Goal: Information Seeking & Learning: Compare options

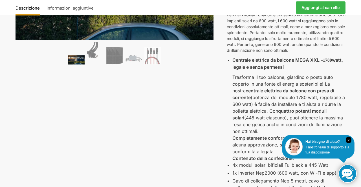
scroll to position [111, 0]
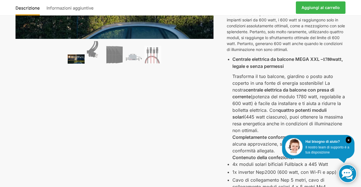
click at [350, 121] on div "🔍 Precedente Prossimo Descrizione Informazioni aggiuntive 989,00 CHF Aggiungi a…" at bounding box center [181, 128] width 354 height 396
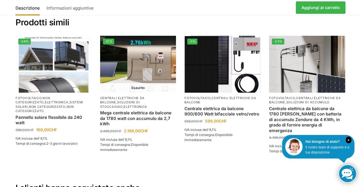
scroll to position [934, 0]
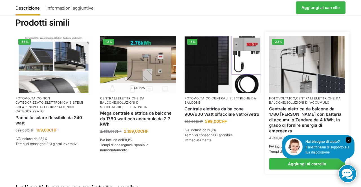
click at [314, 74] on img at bounding box center [307, 64] width 76 height 57
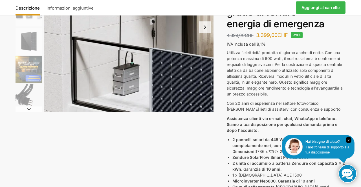
scroll to position [98, 0]
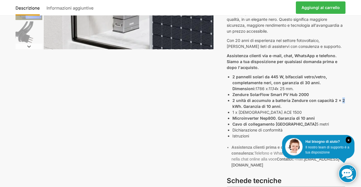
scroll to position [168, 0]
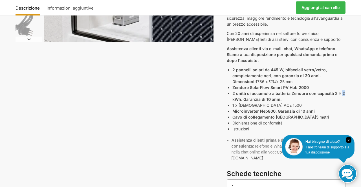
click at [179, 90] on div "Descrizione Informazioni aggiuntive 4.399,00 CHF Il prezzo originale era: 4.399…" at bounding box center [181, 77] width 354 height 409
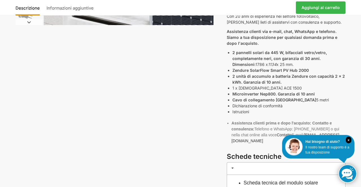
scroll to position [185, 0]
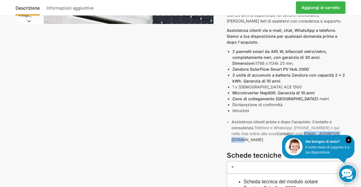
click at [181, 77] on div "Descrizione Informazioni aggiuntive 4.399,00 CHF Il prezzo originale era: 4.399…" at bounding box center [181, 58] width 354 height 409
click at [351, 103] on div "Descrizione Informazioni aggiuntive 4.399,00 CHF Il prezzo originale era: 4.399…" at bounding box center [181, 58] width 354 height 409
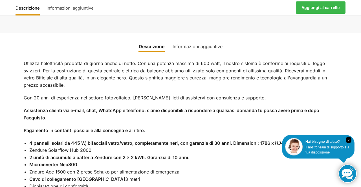
scroll to position [430, 0]
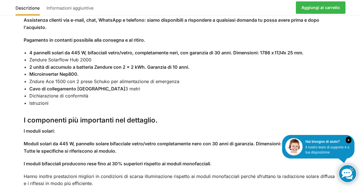
scroll to position [523, 0]
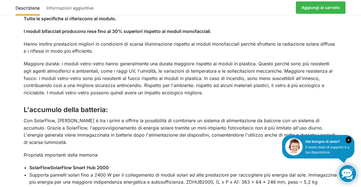
scroll to position [657, 0]
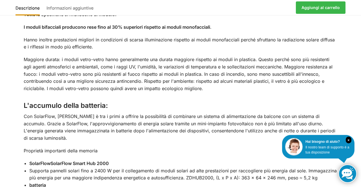
click at [354, 127] on div "Descrizione Informazioni aggiuntive Utilizza l'elettricità prodotta di giorno a…" at bounding box center [180, 181] width 361 height 752
click at [361, 126] on div "Descrizione Informazioni aggiuntive Utilizza l'elettricità prodotta di giorno a…" at bounding box center [180, 181] width 361 height 752
click at [361, 117] on div "Descrizione Informazioni aggiuntive Utilizza l'elettricità prodotta di giorno a…" at bounding box center [180, 181] width 361 height 752
click at [361, 122] on div "Descrizione Informazioni aggiuntive Utilizza l'elettricità prodotta di giorno a…" at bounding box center [180, 181] width 361 height 752
click at [357, 124] on div "Descrizione Informazioni aggiuntive Utilizza l'elettricità prodotta di giorno a…" at bounding box center [180, 181] width 361 height 752
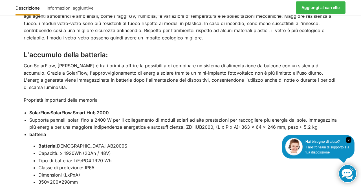
scroll to position [710, 0]
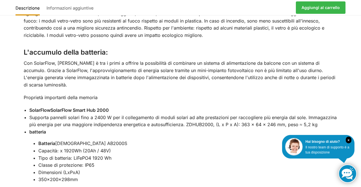
click at [354, 137] on div "Descrizione Informazioni aggiuntive Utilizza l'elettricità prodotta di giorno a…" at bounding box center [180, 128] width 361 height 752
click at [360, 124] on div "Descrizione Informazioni aggiuntive Utilizza l'elettricità prodotta di giorno a…" at bounding box center [180, 128] width 361 height 752
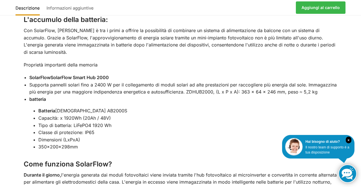
scroll to position [749, 0]
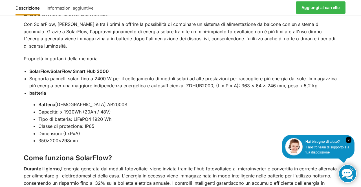
click at [348, 125] on div "Utilizza l'elettricità prodotta di giorno anche di notte. Con una potenza massi…" at bounding box center [180, 94] width 337 height 720
click at [352, 122] on div "Descrizione Informazioni aggiuntive Utilizza l'elettricità prodotta di giorno a…" at bounding box center [180, 89] width 361 height 752
click at [343, 125] on div "Utilizza l'elettricità prodotta di giorno anche di notte. Con una potenza massi…" at bounding box center [180, 94] width 337 height 720
click at [342, 130] on div "Utilizza l'elettricità prodotta di giorno anche di notte. Con una potenza massi…" at bounding box center [180, 94] width 337 height 720
click at [336, 137] on li "350×200×298mm" at bounding box center [187, 140] width 299 height 7
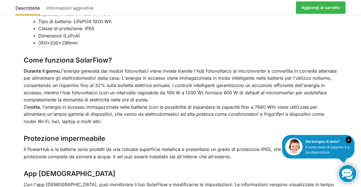
scroll to position [848, 0]
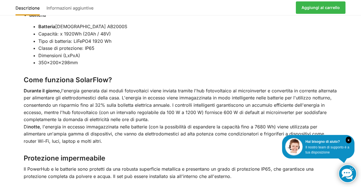
scroll to position [824, 0]
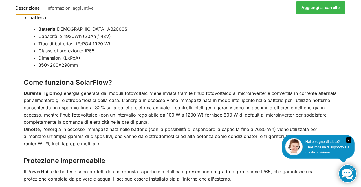
click at [358, 90] on div "Descrizione Informazioni aggiuntive Utilizza l'elettricità prodotta di giorno a…" at bounding box center [180, 14] width 361 height 752
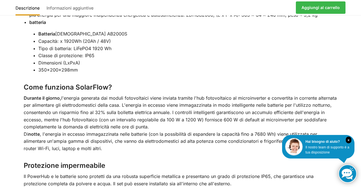
scroll to position [820, 0]
click at [353, 125] on div "Descrizione Informazioni aggiuntive Utilizza l'elettricità prodotta di giorno a…" at bounding box center [180, 18] width 361 height 752
click at [352, 100] on div "Descrizione Informazioni aggiuntive Utilizza l'elettricità prodotta di giorno a…" at bounding box center [180, 18] width 361 height 752
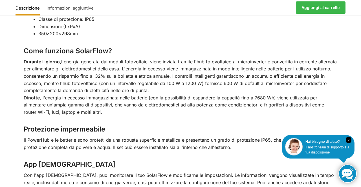
scroll to position [859, 0]
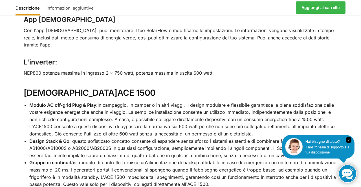
scroll to position [1001, 0]
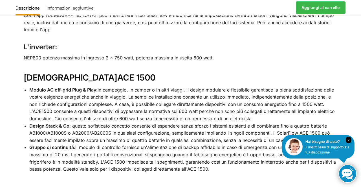
scroll to position [1024, 0]
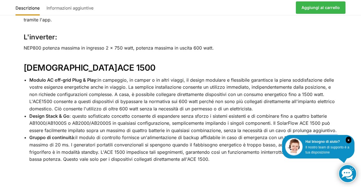
scroll to position [1029, 0]
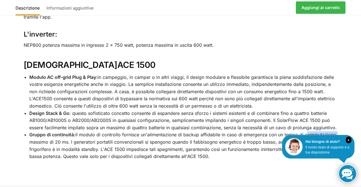
click at [217, 84] on font "in campeggio, in camper o in altri viaggi, il design modulare e flessibile gara…" at bounding box center [181, 91] width 305 height 34
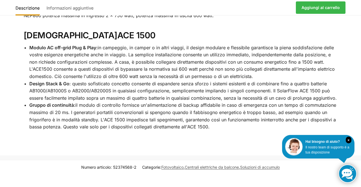
scroll to position [1059, 0]
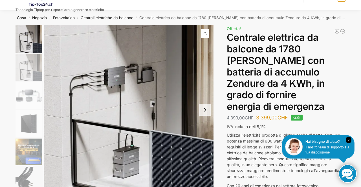
scroll to position [17, 0]
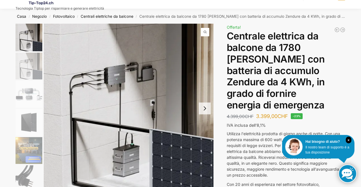
click at [30, 97] on img "3 / 11" at bounding box center [29, 94] width 27 height 27
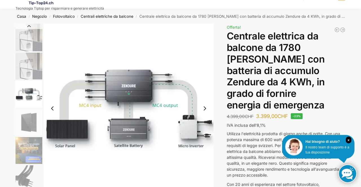
click at [188, 37] on img "3 / 11" at bounding box center [129, 109] width 170 height 170
click at [187, 47] on img "3 / 11" at bounding box center [129, 109] width 170 height 170
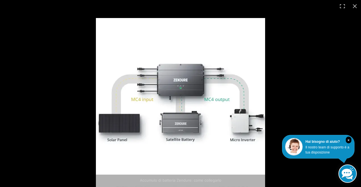
click at [216, 50] on img at bounding box center [180, 102] width 169 height 169
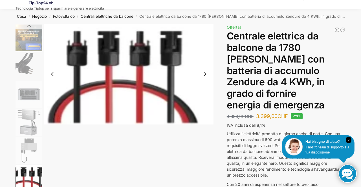
click at [33, 94] on img "7 / 11" at bounding box center [29, 94] width 27 height 27
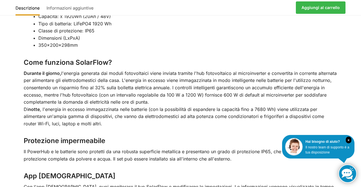
scroll to position [846, 0]
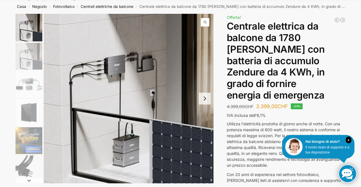
scroll to position [23, 0]
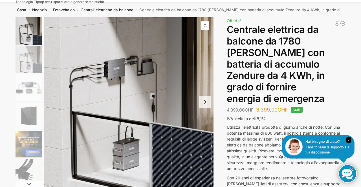
click at [34, 91] on img "3 / 11" at bounding box center [29, 87] width 27 height 27
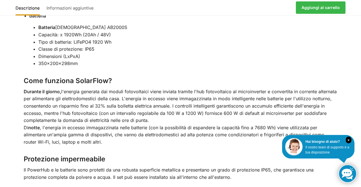
scroll to position [829, 0]
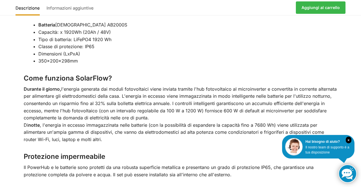
click at [285, 50] on li "Dimensioni (LxPxA)" at bounding box center [187, 53] width 299 height 7
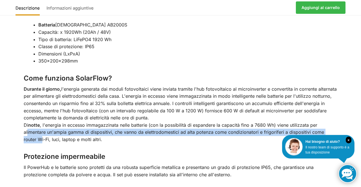
click at [230, 50] on li "Dimensioni (LxPxA)" at bounding box center [187, 53] width 299 height 7
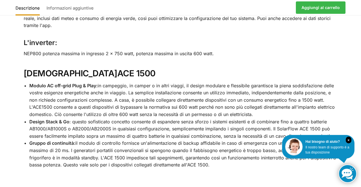
scroll to position [1024, 0]
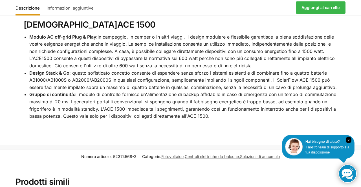
scroll to position [1070, 0]
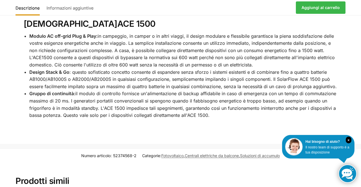
click at [355, 149] on div "Numero articolo: 52374568-2 Categorie: Fotovoltaico , Centrali elettriche da ba…" at bounding box center [180, 156] width 361 height 14
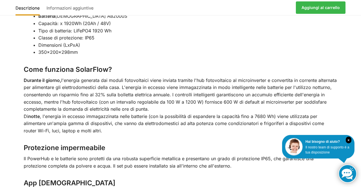
scroll to position [838, 0]
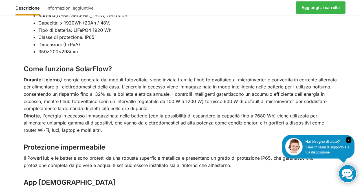
click at [361, 119] on div "Descrizione Informazioni aggiuntive Utilizza l'elettricità prodotta di giorno a…" at bounding box center [180, 0] width 361 height 752
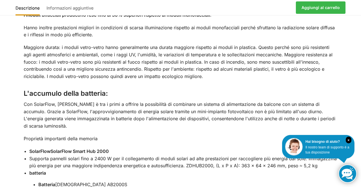
scroll to position [669, 0]
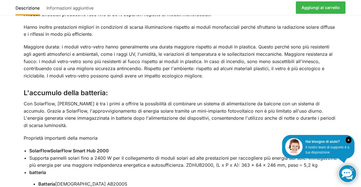
click at [330, 135] on p "Proprietà importanti della memoria" at bounding box center [181, 138] width 314 height 7
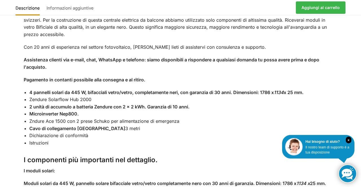
scroll to position [482, 0]
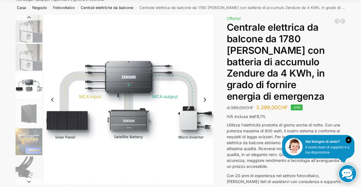
scroll to position [21, 0]
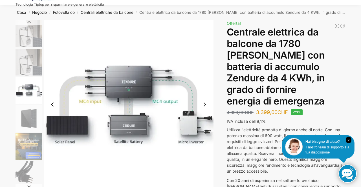
click at [345, 60] on h1 "Centrale elettrica da balcone da 1780 [PERSON_NAME] con batteria di accumulo Ze…" at bounding box center [286, 67] width 119 height 81
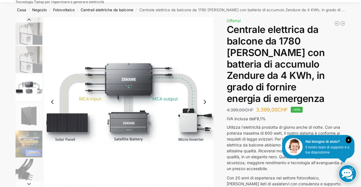
scroll to position [0, 0]
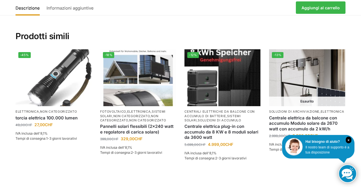
scroll to position [1056, 0]
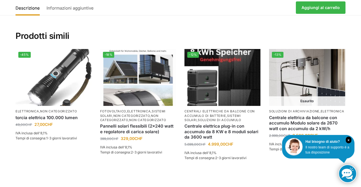
click at [354, 116] on section "Prodotti simili -45% Elettronica , Non categorizzato torcia elettrica 100.000 l…" at bounding box center [181, 96] width 354 height 159
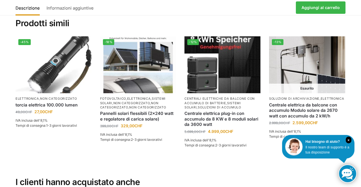
scroll to position [1057, 0]
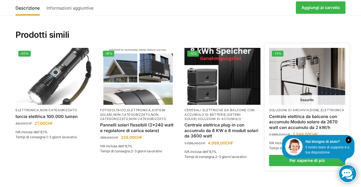
click at [315, 89] on img at bounding box center [307, 76] width 76 height 57
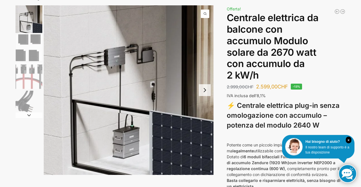
scroll to position [37, 0]
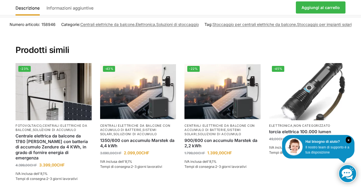
scroll to position [1194, 0]
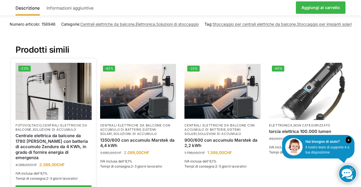
click at [56, 97] on img at bounding box center [54, 91] width 76 height 57
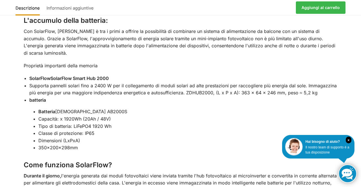
scroll to position [737, 0]
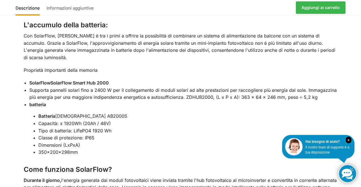
click at [231, 19] on div "Utilizza l'elettricità prodotta di giorno anche di notte. Con una potenza massi…" at bounding box center [180, 105] width 337 height 720
click at [359, 131] on div "Descrizione Informazioni aggiuntive Utilizza l'elettricità prodotta di giorno a…" at bounding box center [180, 101] width 361 height 752
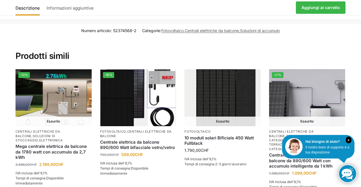
scroll to position [1200, 0]
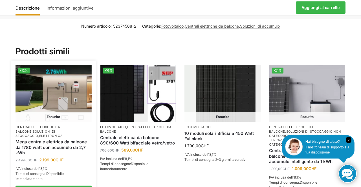
click at [64, 100] on img at bounding box center [54, 93] width 76 height 57
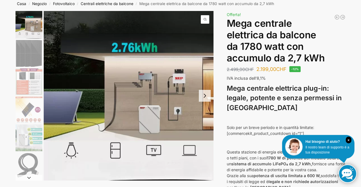
scroll to position [28, 0]
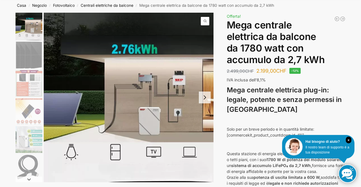
click at [141, 79] on img "1 / 9" at bounding box center [129, 98] width 170 height 170
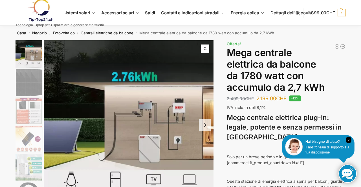
click at [37, 63] on img "1 / 9" at bounding box center [29, 54] width 27 height 28
click at [42, 54] on img "1 / 9" at bounding box center [29, 54] width 27 height 28
click at [38, 57] on img "1 / 9" at bounding box center [29, 54] width 27 height 28
click at [34, 87] on img "2 / 9" at bounding box center [29, 82] width 27 height 27
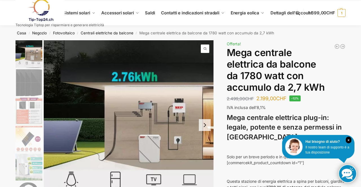
click at [304, 37] on nav "Casa / Negozio / Fotovoltaico / Centrali elettriche da balcone / Mega centrale …" at bounding box center [181, 33] width 350 height 15
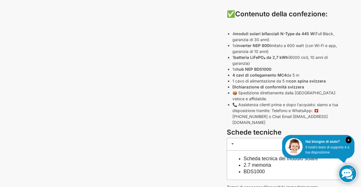
scroll to position [261, 0]
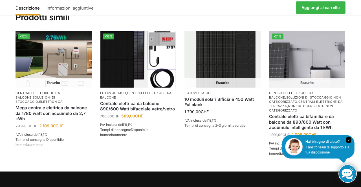
scroll to position [1237, 0]
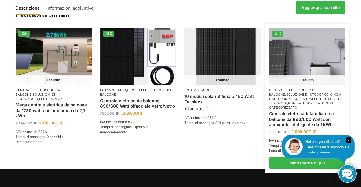
click at [333, 101] on font "Non categorizzato" at bounding box center [301, 105] width 64 height 8
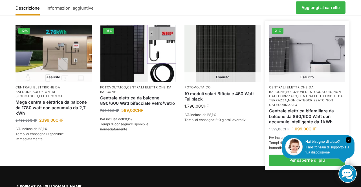
scroll to position [1238, 0]
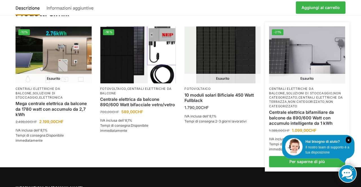
click at [306, 47] on img at bounding box center [307, 55] width 76 height 57
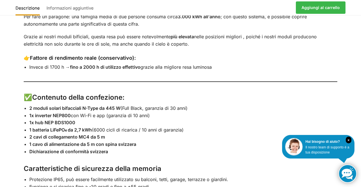
scroll to position [821, 0]
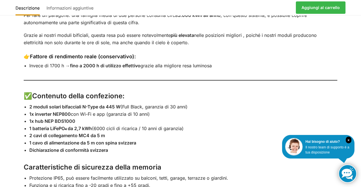
click at [327, 111] on li "1x inverter NEP800 con Wi-Fi e app (garanzia di 10 anni)" at bounding box center [183, 114] width 308 height 7
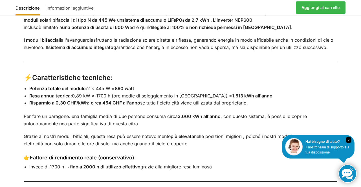
scroll to position [719, 0]
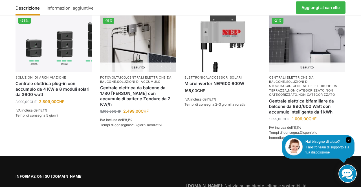
scroll to position [1206, 0]
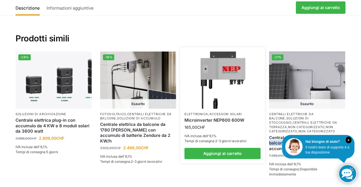
click at [223, 52] on img at bounding box center [222, 80] width 76 height 57
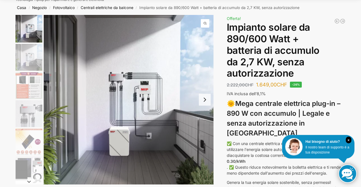
scroll to position [0, 0]
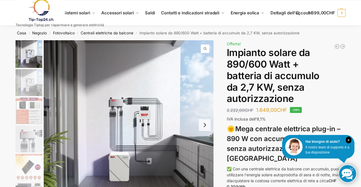
click at [83, 19] on link at bounding box center [60, 10] width 89 height 23
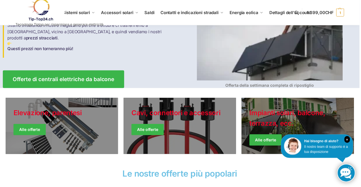
scroll to position [81, 0]
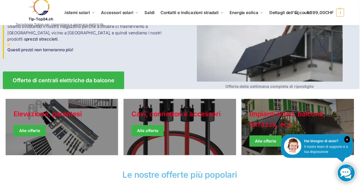
click at [311, 114] on link "Giacche invernali" at bounding box center [298, 128] width 113 height 56
click at [303, 124] on link "Giacche invernali" at bounding box center [298, 128] width 113 height 56
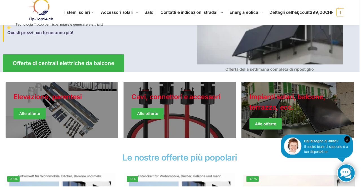
scroll to position [99, 0]
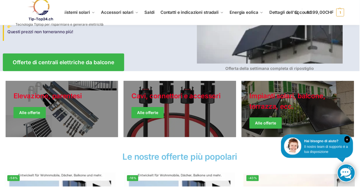
click at [285, 110] on link "Giacche invernali" at bounding box center [298, 109] width 113 height 56
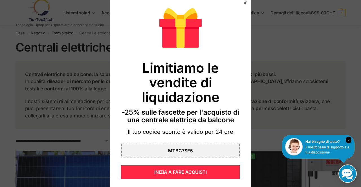
click at [193, 74] on font "Limitiamo le vendite di liquidazione" at bounding box center [181, 82] width 78 height 45
click at [360, 184] on div at bounding box center [180, 93] width 361 height 187
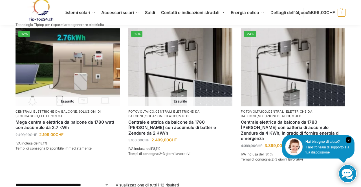
scroll to position [553, 0]
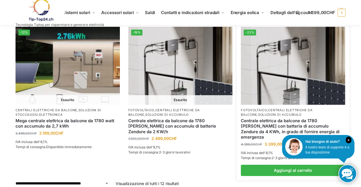
click at [314, 81] on img at bounding box center [293, 66] width 104 height 78
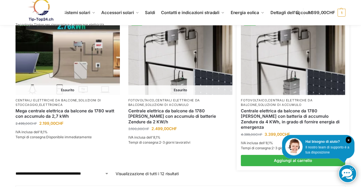
scroll to position [571, 0]
